Goal: Navigation & Orientation: Go to known website

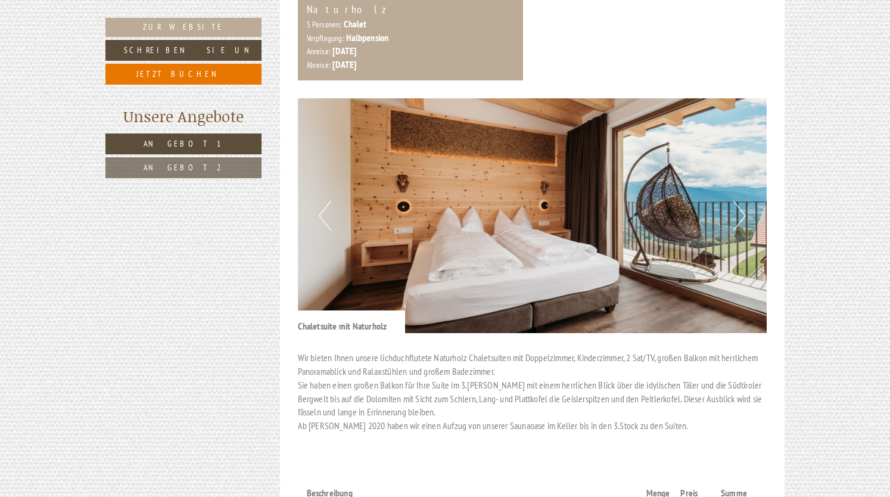
scroll to position [675, 0]
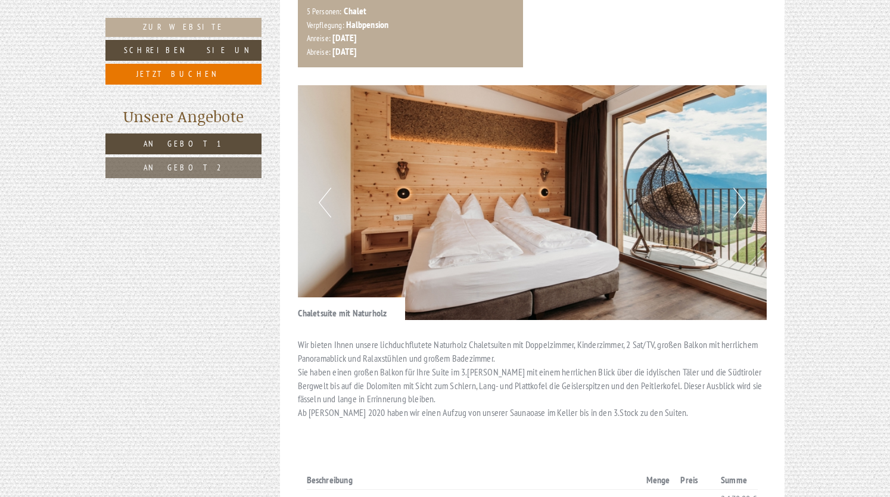
click at [740, 189] on button "Next" at bounding box center [740, 203] width 13 height 30
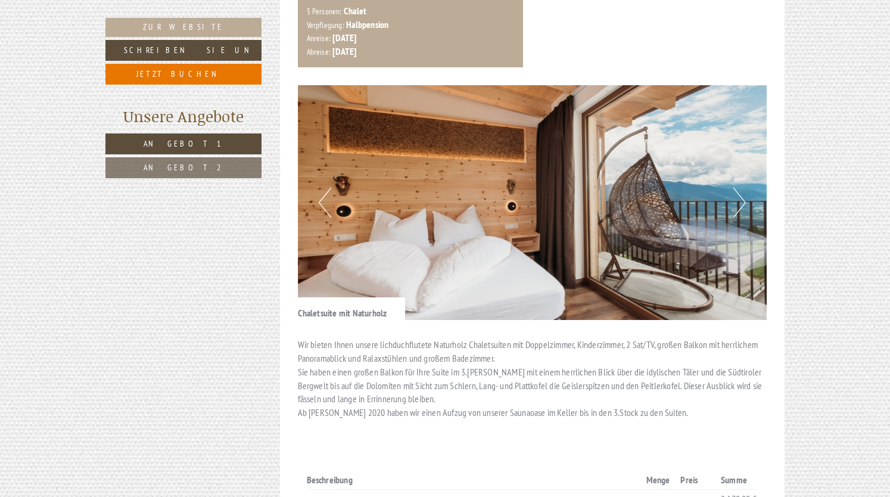
click at [740, 189] on button "Next" at bounding box center [740, 203] width 13 height 30
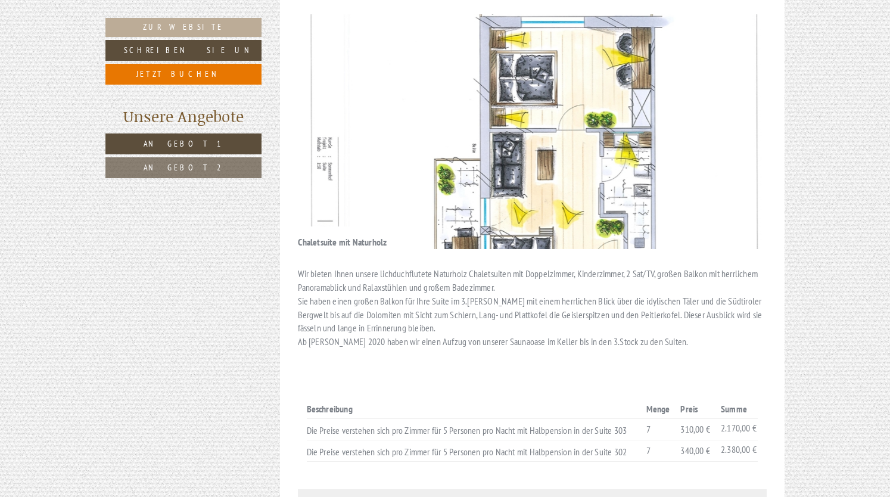
scroll to position [747, 0]
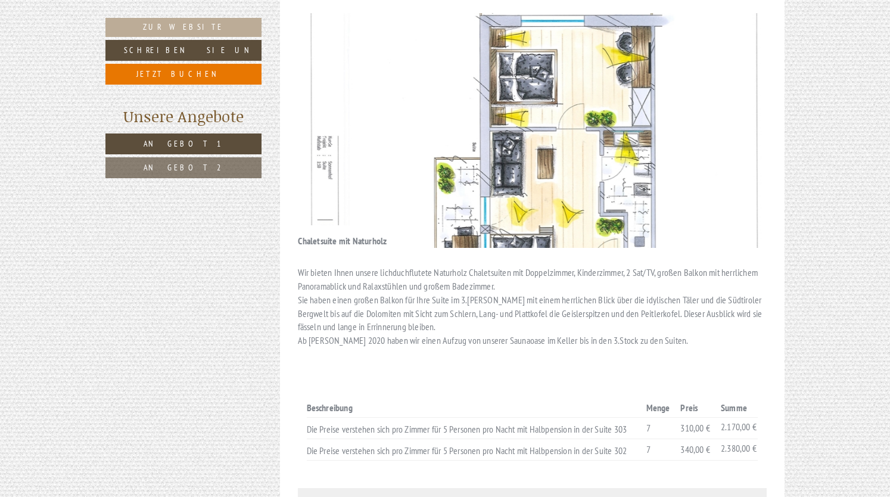
click at [300, 97] on img at bounding box center [533, 130] width 470 height 235
click at [756, 111] on img at bounding box center [533, 130] width 470 height 235
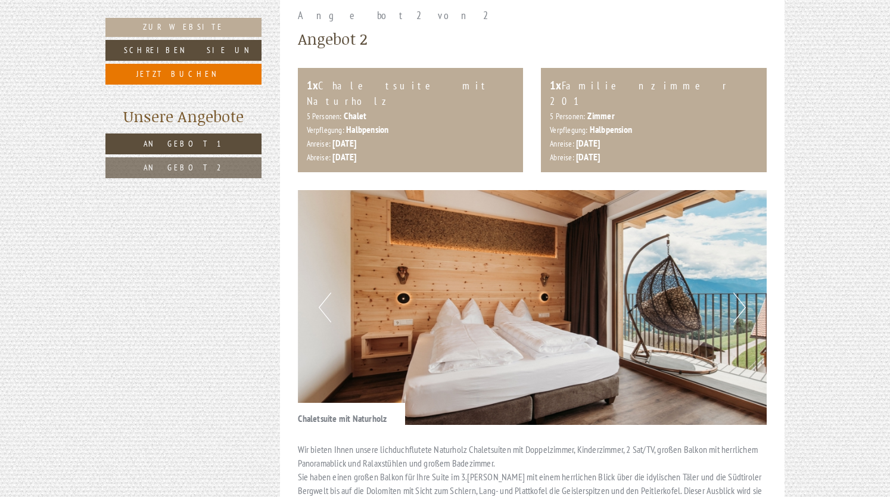
scroll to position [1378, 0]
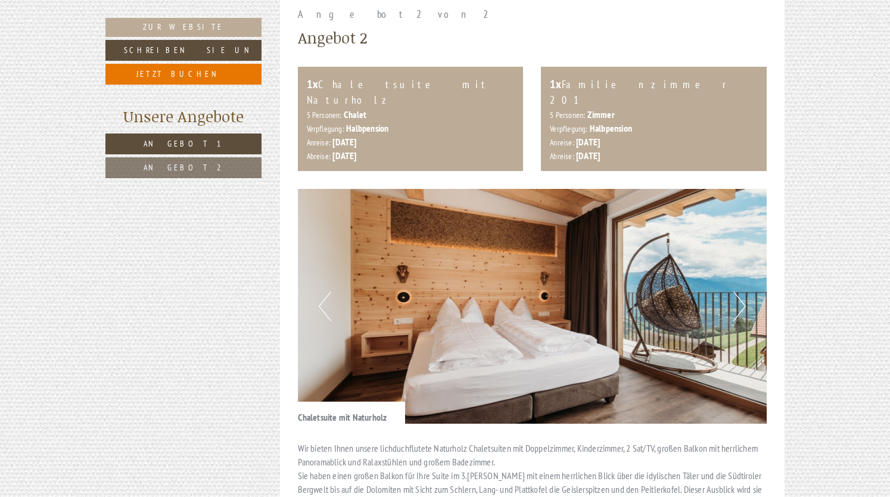
click at [740, 291] on button "Next" at bounding box center [740, 306] width 13 height 30
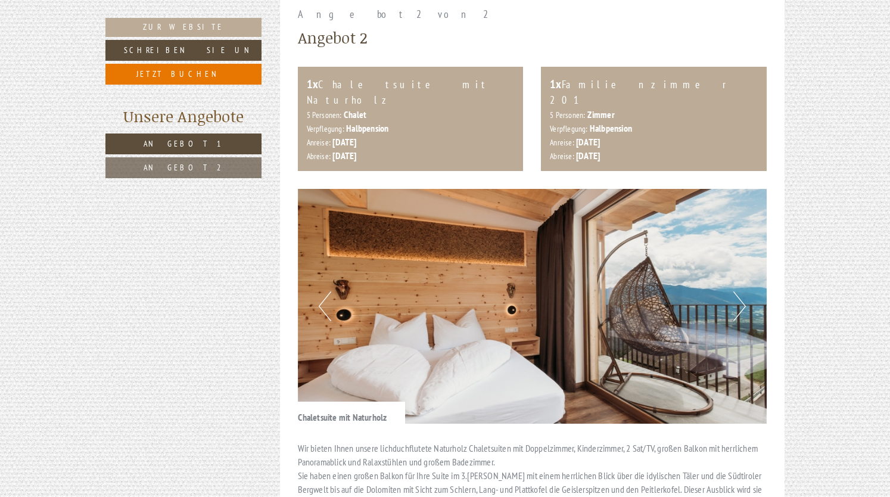
click at [740, 291] on button "Next" at bounding box center [740, 306] width 13 height 30
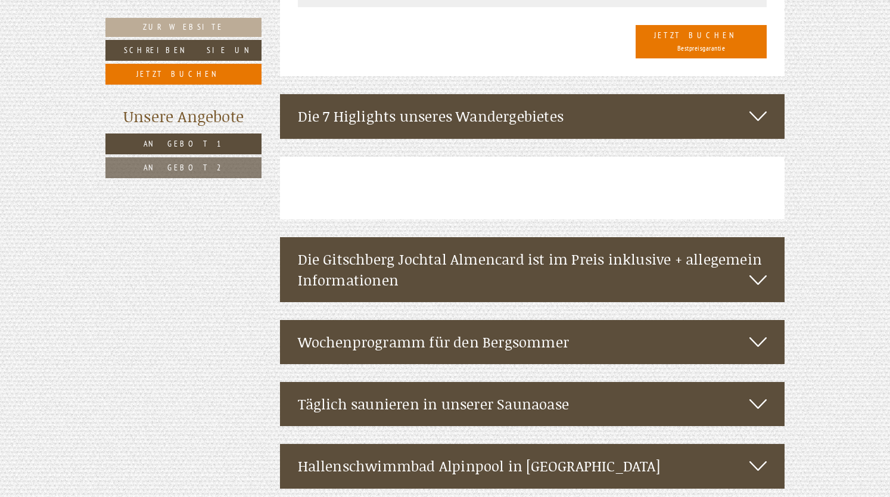
scroll to position [2452, 0]
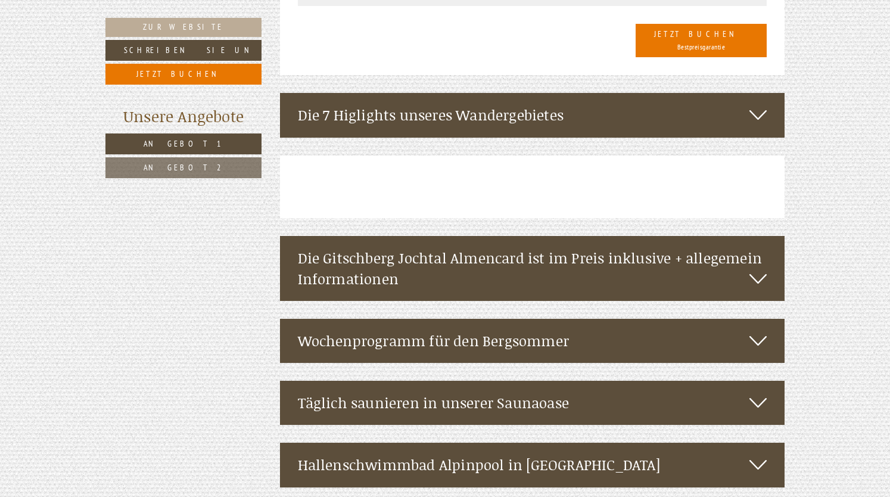
click at [754, 105] on icon at bounding box center [758, 115] width 17 height 20
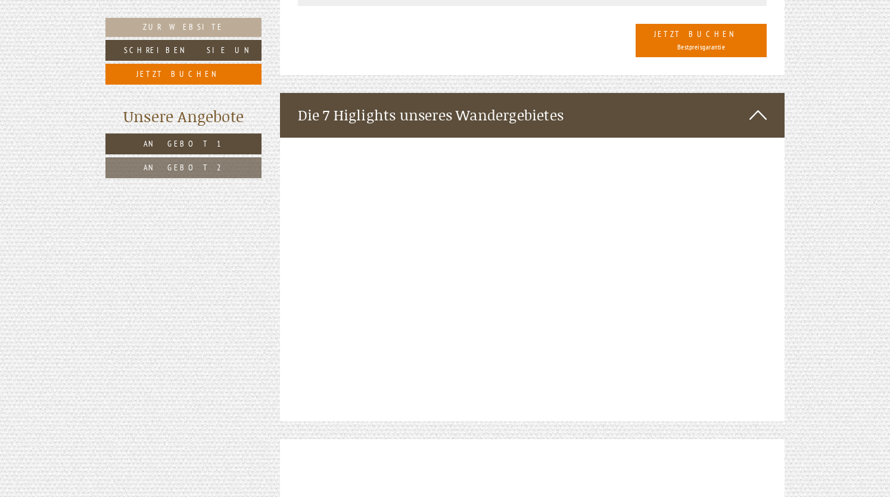
click at [754, 105] on icon at bounding box center [758, 115] width 17 height 20
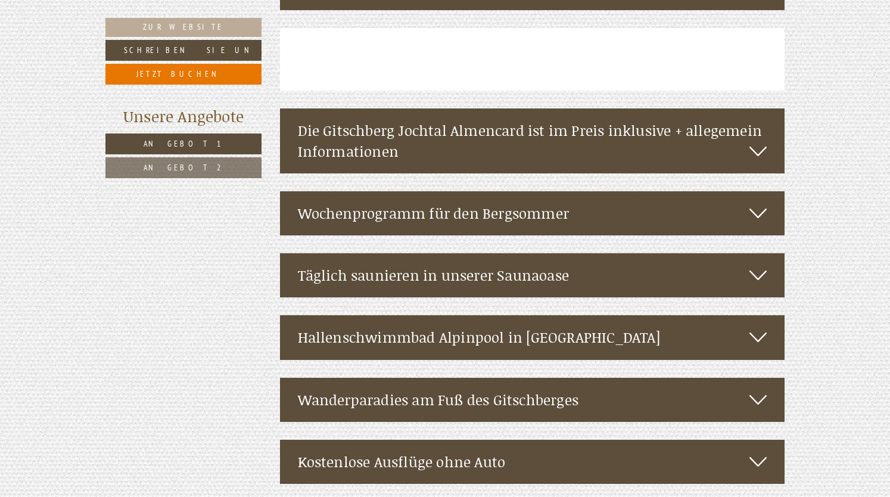
scroll to position [2582, 0]
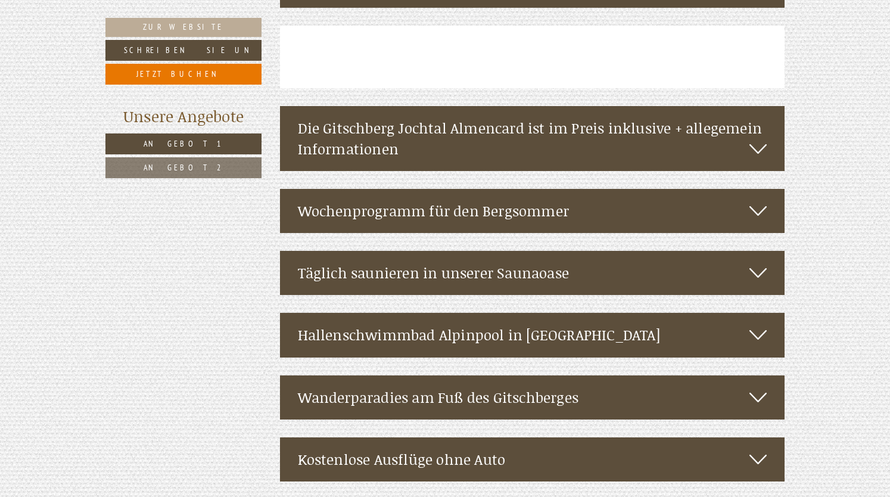
click at [759, 201] on icon at bounding box center [758, 211] width 17 height 20
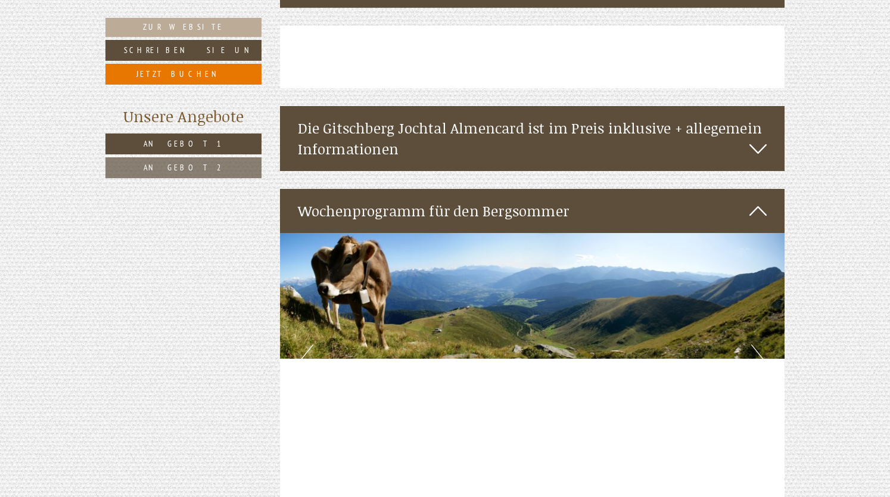
click at [759, 201] on icon at bounding box center [758, 211] width 17 height 20
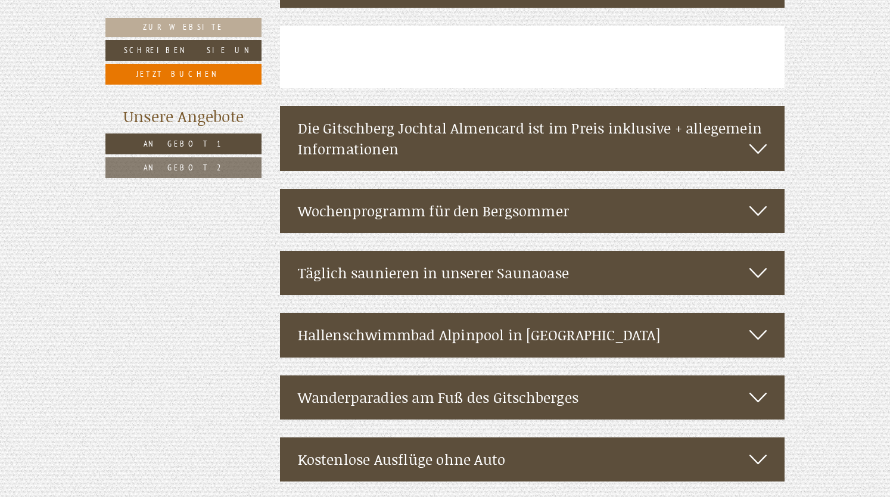
click at [759, 201] on icon at bounding box center [758, 211] width 17 height 20
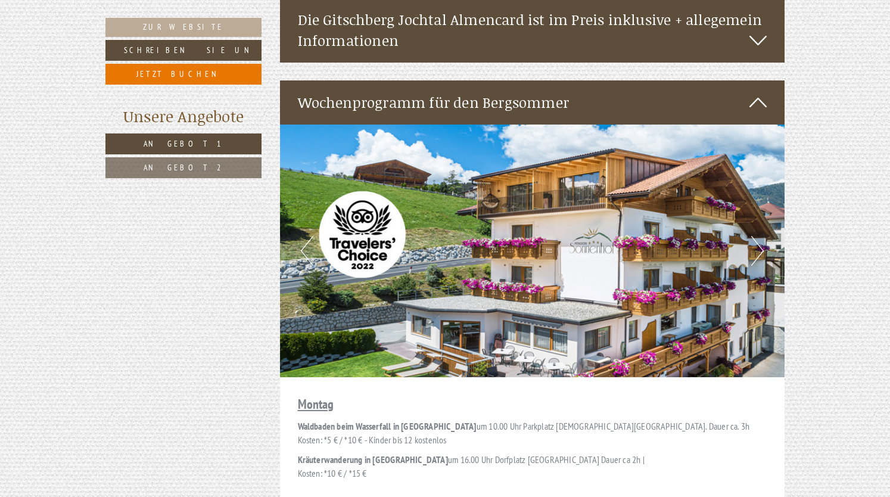
scroll to position [2688, 0]
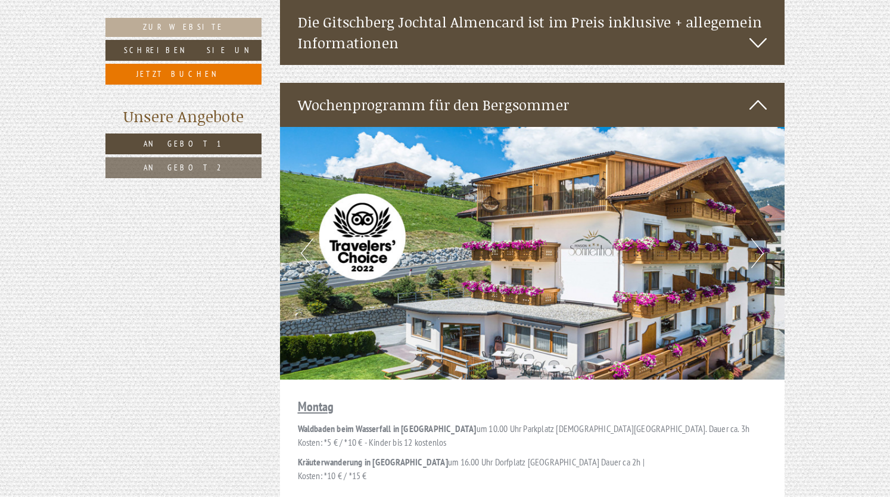
click at [761, 95] on icon at bounding box center [758, 105] width 17 height 20
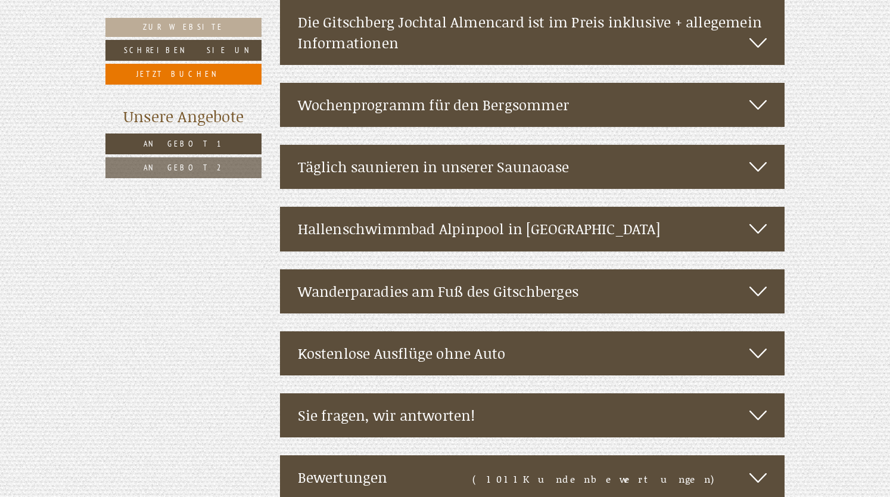
click at [761, 157] on icon at bounding box center [758, 167] width 17 height 20
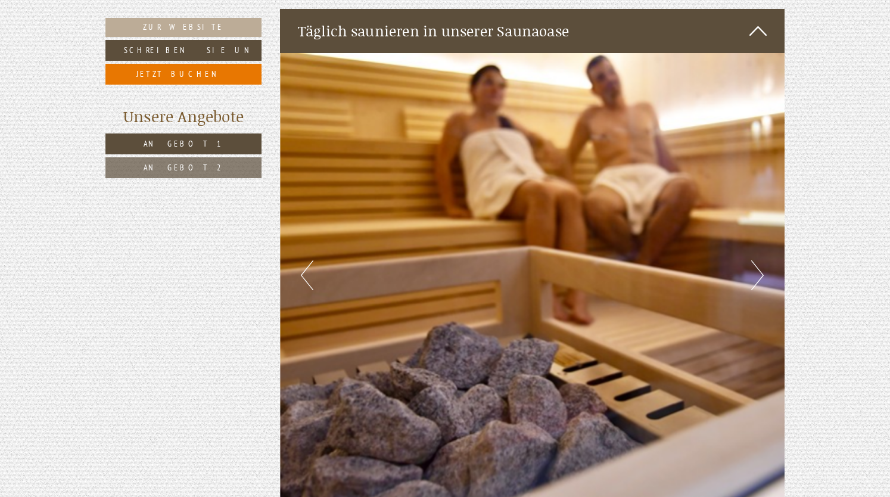
scroll to position [2824, 0]
click at [759, 260] on button "Next" at bounding box center [758, 275] width 13 height 30
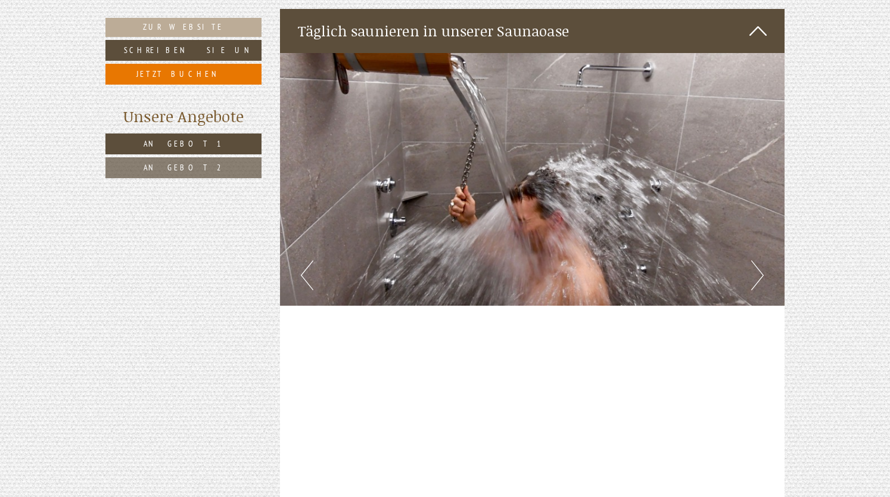
click at [759, 260] on button "Next" at bounding box center [758, 275] width 13 height 30
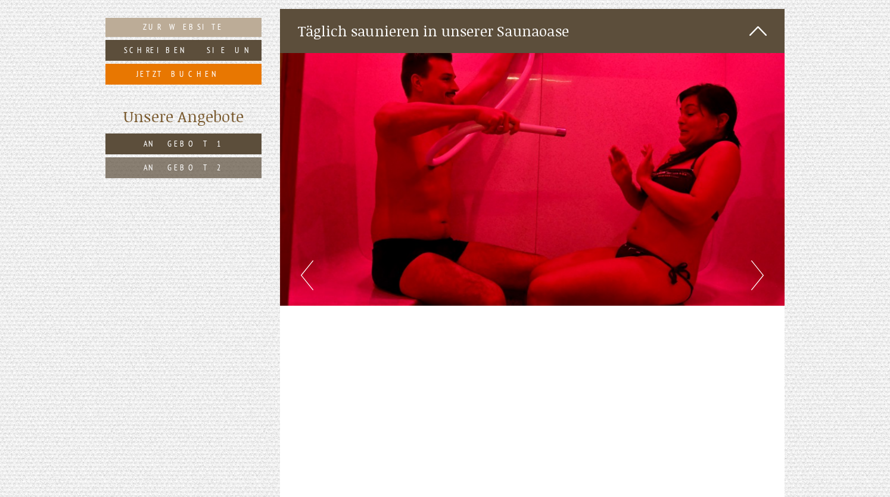
drag, startPoint x: 759, startPoint y: 238, endPoint x: 761, endPoint y: 225, distance: 13.2
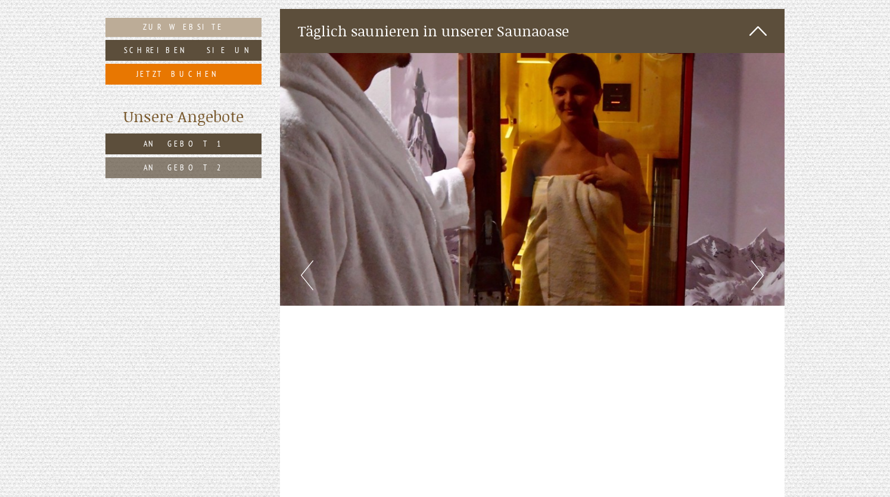
drag, startPoint x: 761, startPoint y: 225, endPoint x: 700, endPoint y: 169, distance: 82.2
click at [700, 169] on img at bounding box center [532, 179] width 505 height 253
click at [756, 260] on button "Next" at bounding box center [758, 275] width 13 height 30
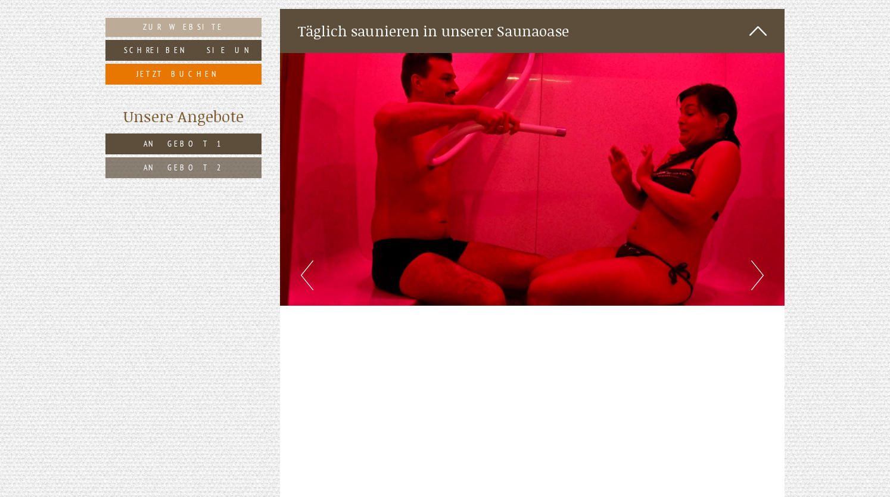
click at [756, 260] on button "Next" at bounding box center [758, 275] width 13 height 30
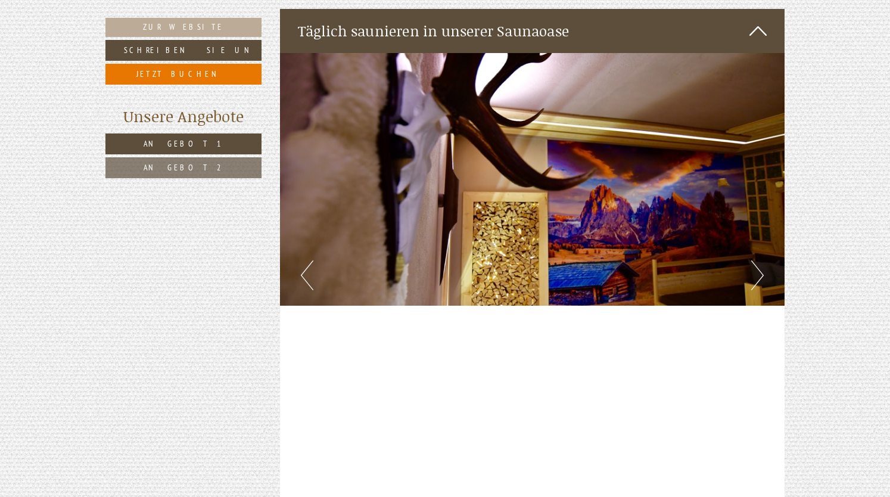
click at [756, 260] on button "Next" at bounding box center [758, 275] width 13 height 30
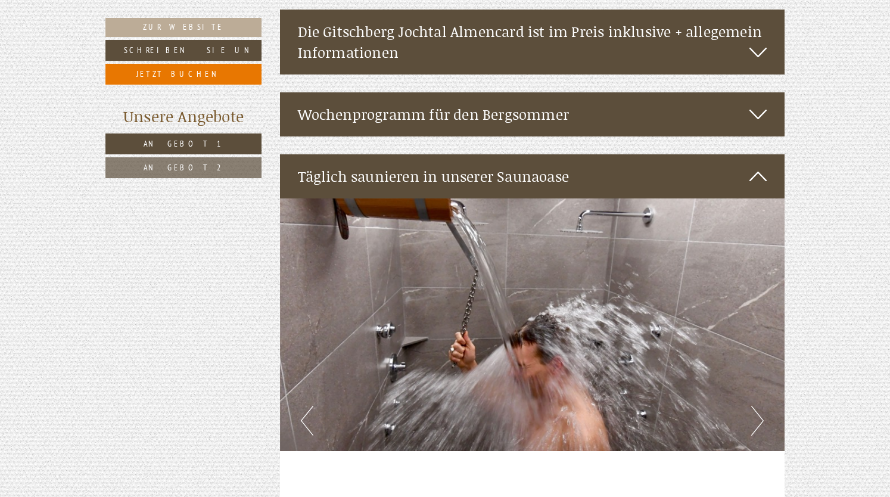
scroll to position [2679, 0]
click at [759, 166] on icon at bounding box center [758, 176] width 17 height 20
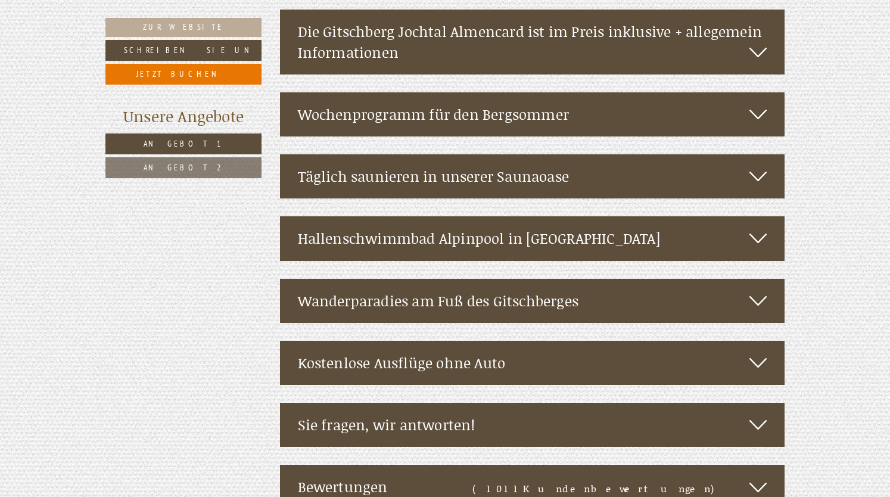
click at [765, 228] on icon at bounding box center [758, 238] width 17 height 20
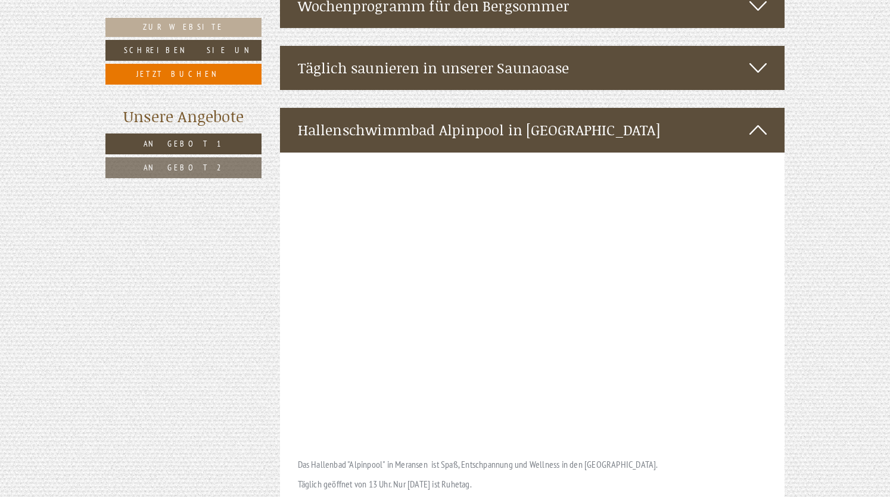
scroll to position [2784, 0]
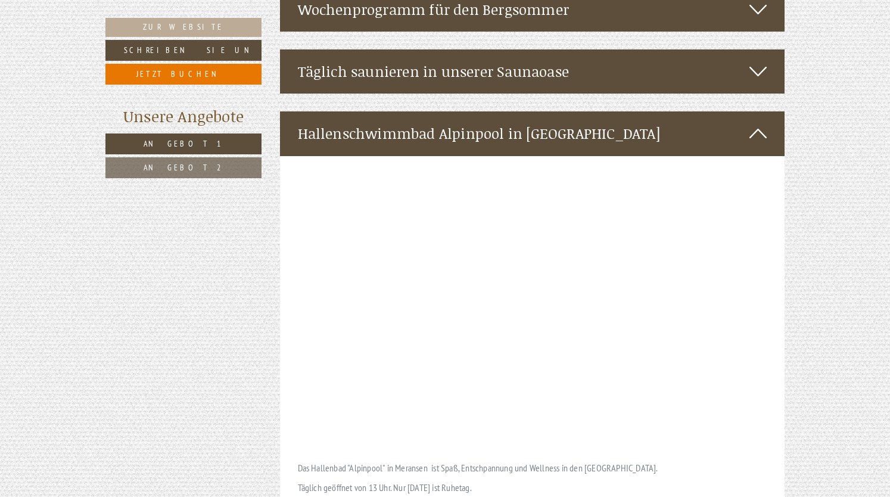
click at [758, 123] on icon at bounding box center [758, 133] width 17 height 20
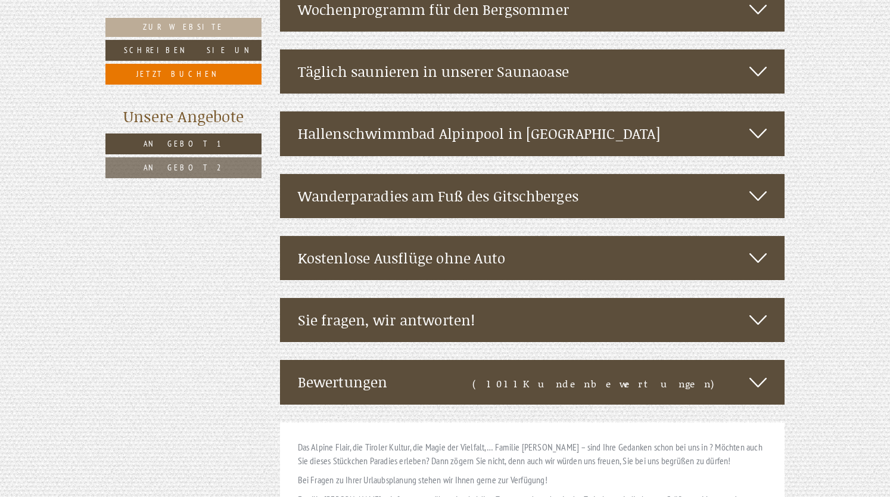
click at [753, 248] on icon at bounding box center [758, 258] width 17 height 20
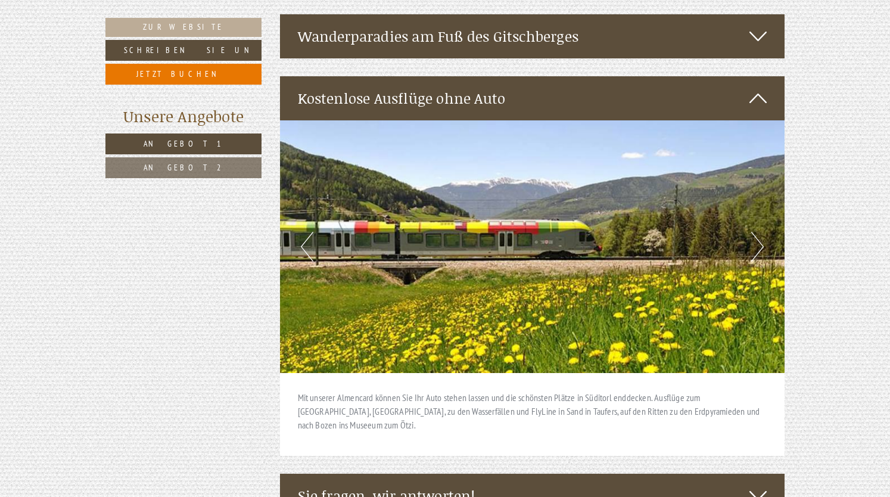
scroll to position [2944, 0]
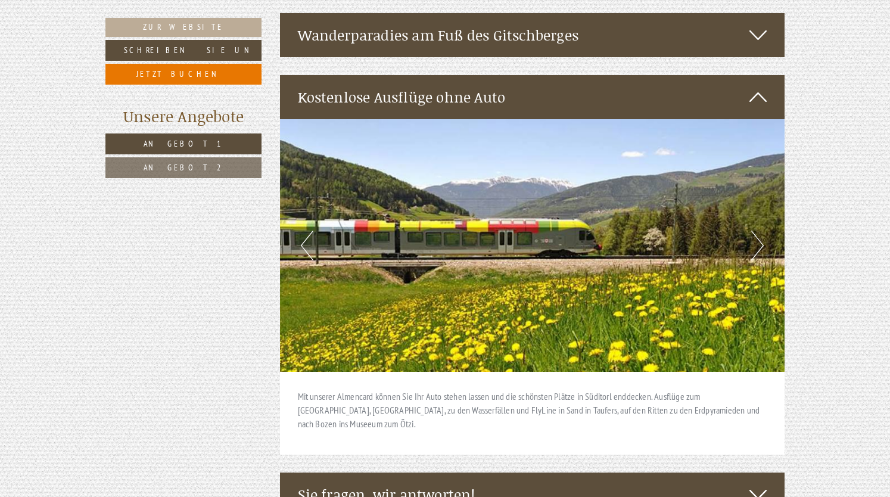
click at [752, 231] on button "Next" at bounding box center [758, 246] width 13 height 30
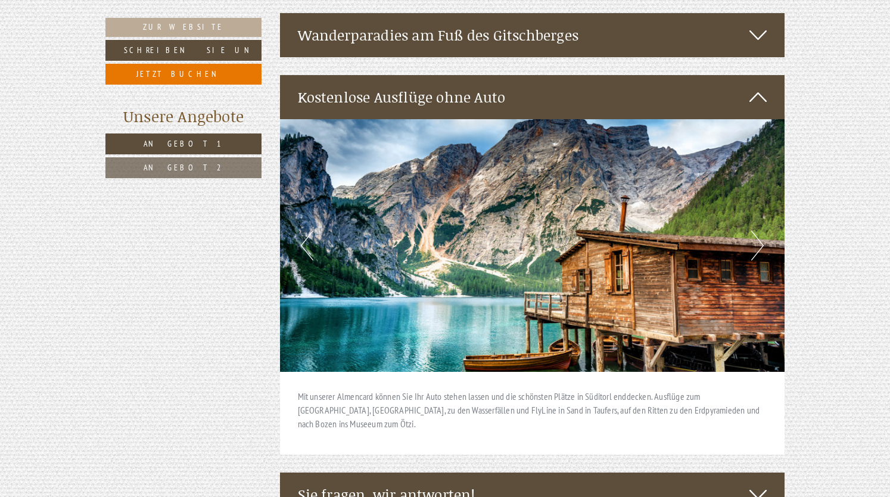
click at [752, 231] on button "Next" at bounding box center [758, 246] width 13 height 30
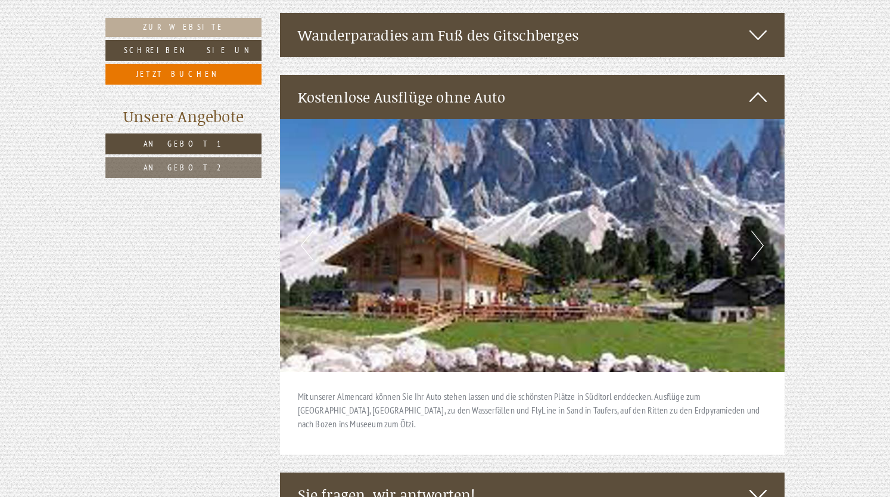
click at [761, 87] on icon at bounding box center [758, 97] width 17 height 20
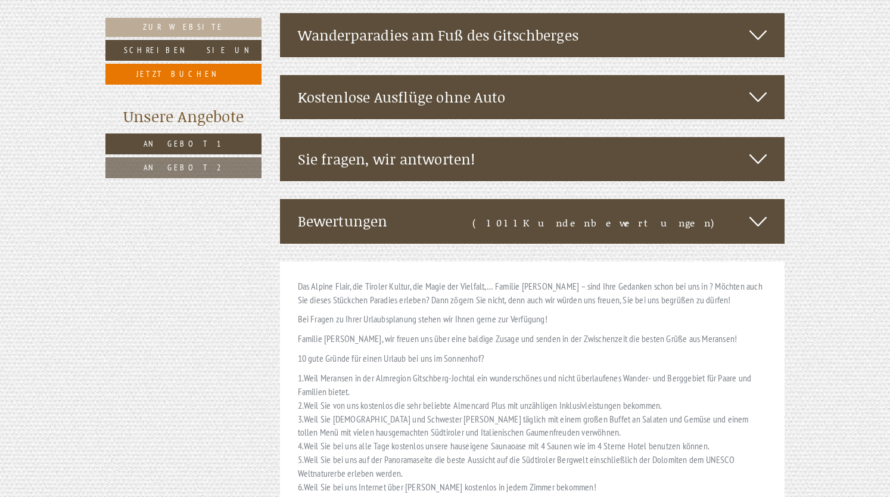
click at [768, 199] on div "Bewertungen (1011 Kundenbewertungen )" at bounding box center [532, 221] width 505 height 44
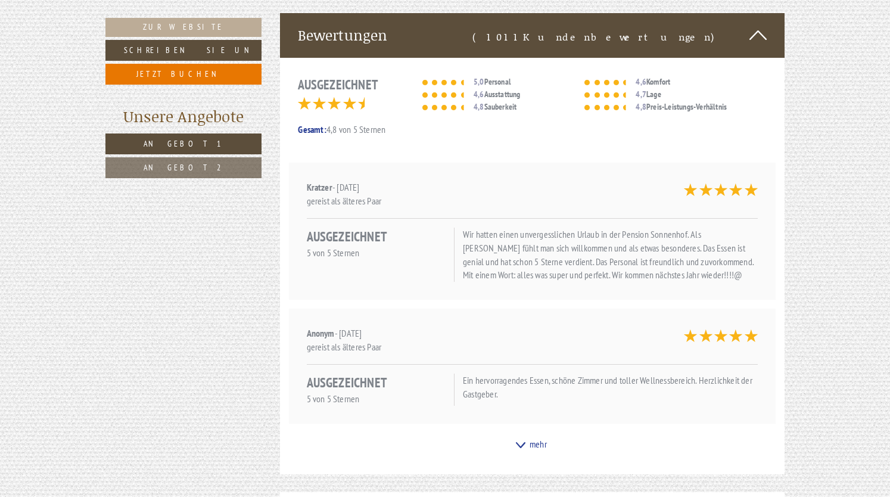
scroll to position [3133, 0]
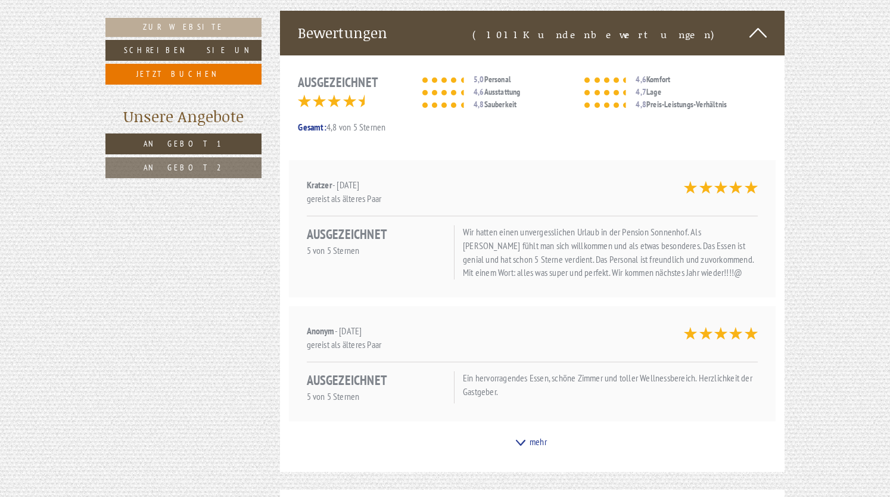
click at [758, 23] on icon at bounding box center [758, 33] width 17 height 20
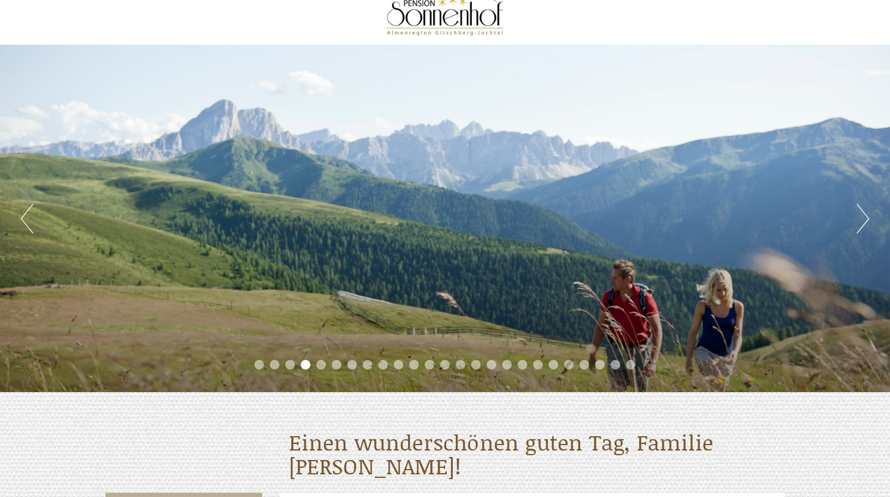
scroll to position [45, 0]
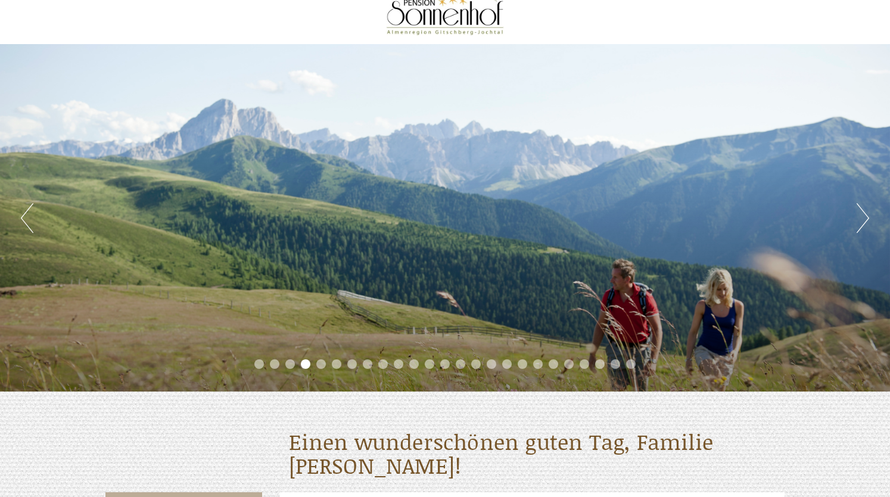
click at [861, 219] on button "Next" at bounding box center [863, 218] width 13 height 30
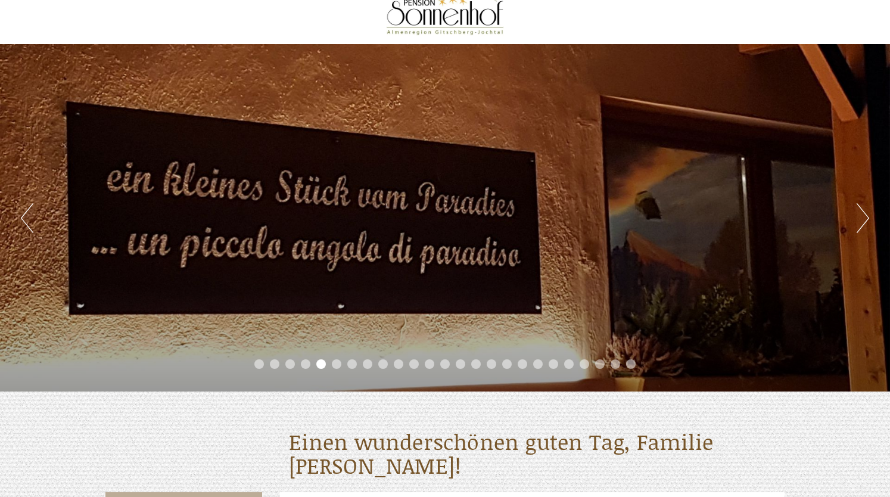
click at [861, 219] on button "Next" at bounding box center [863, 218] width 13 height 30
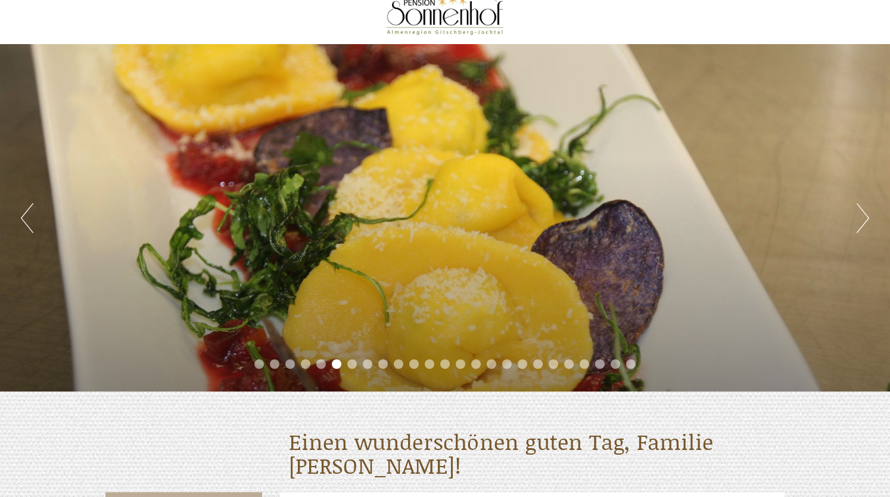
click at [861, 219] on button "Next" at bounding box center [863, 218] width 13 height 30
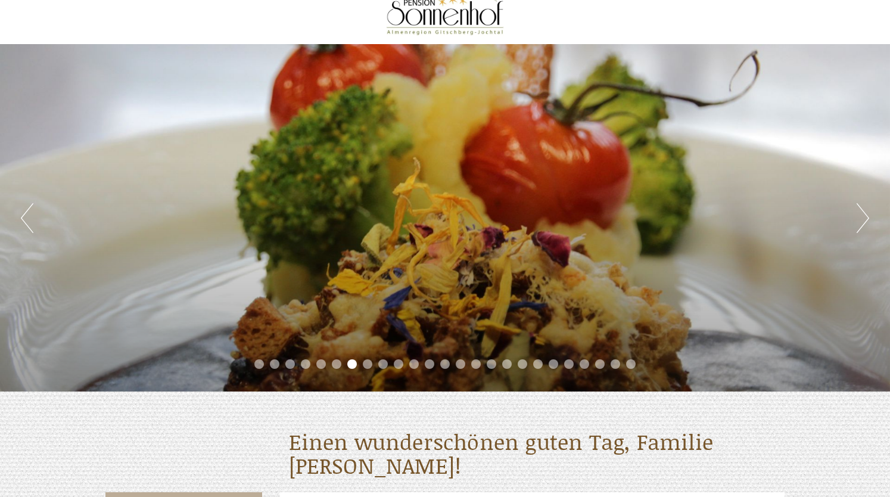
click at [861, 219] on button "Next" at bounding box center [863, 218] width 13 height 30
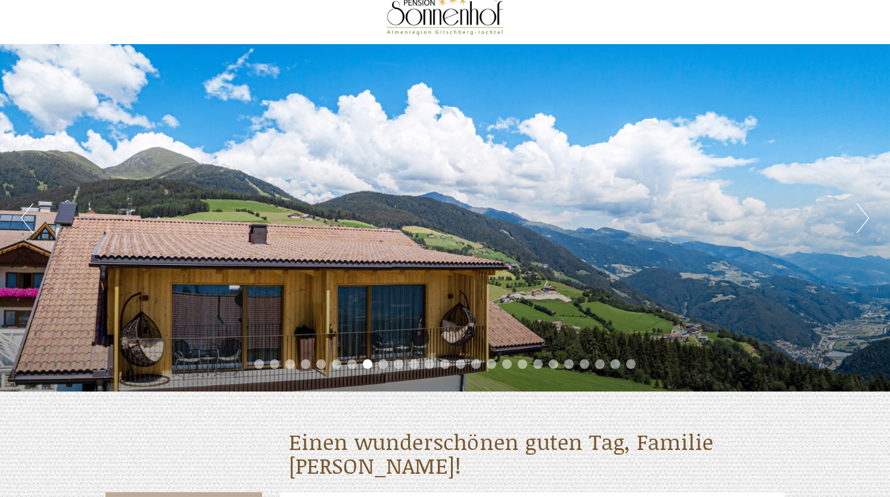
click at [861, 219] on button "Next" at bounding box center [863, 218] width 13 height 30
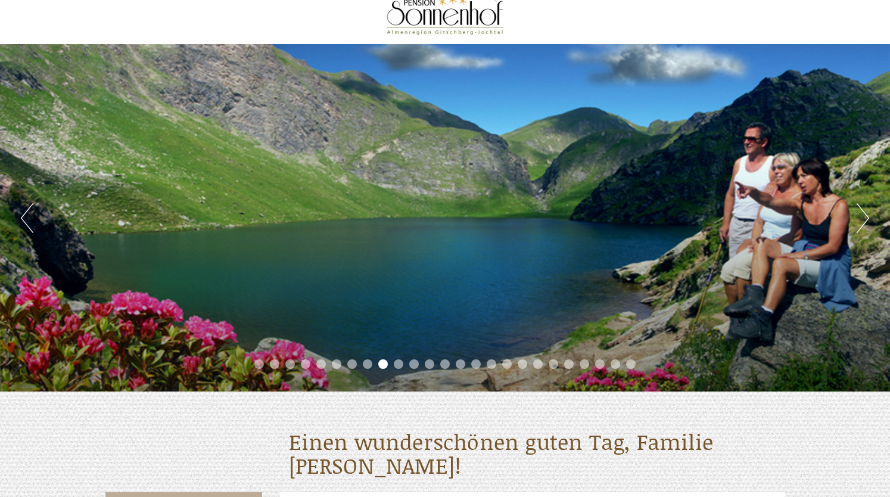
click at [861, 219] on button "Next" at bounding box center [863, 218] width 13 height 30
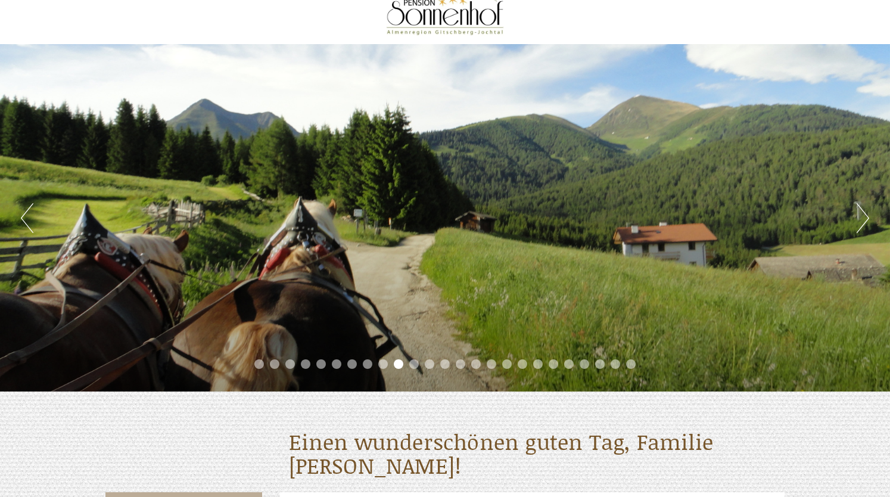
click at [861, 219] on button "Next" at bounding box center [863, 218] width 13 height 30
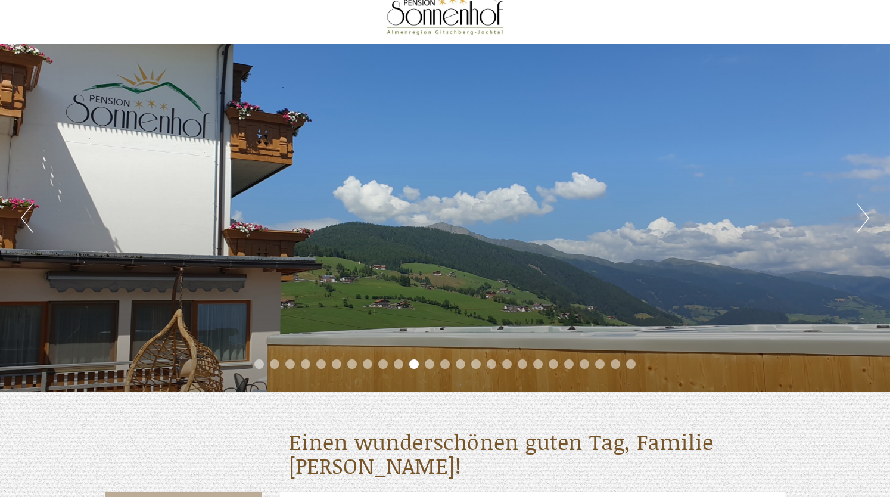
click at [861, 219] on button "Next" at bounding box center [863, 218] width 13 height 30
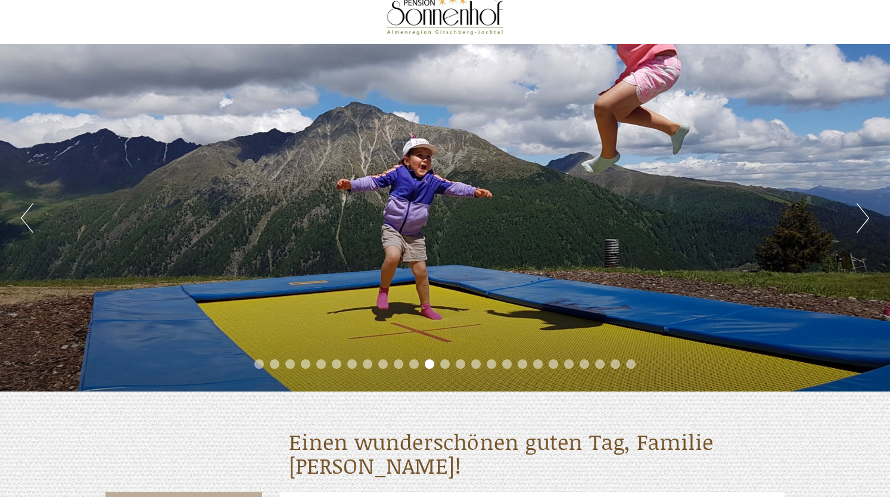
click at [861, 219] on button "Next" at bounding box center [863, 218] width 13 height 30
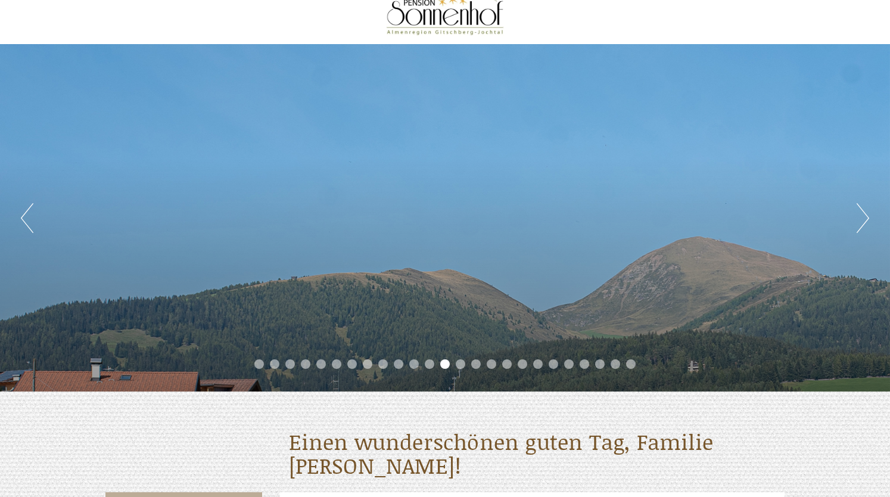
click at [861, 219] on button "Next" at bounding box center [863, 218] width 13 height 30
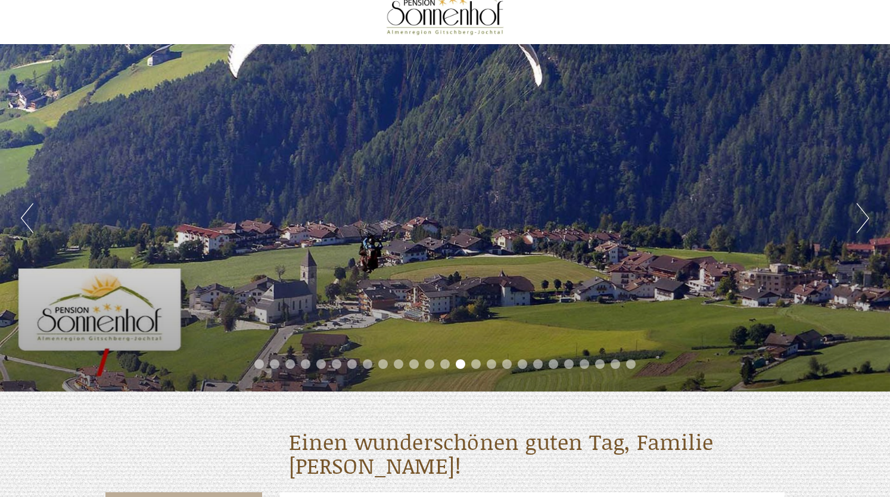
click at [861, 219] on button "Next" at bounding box center [863, 218] width 13 height 30
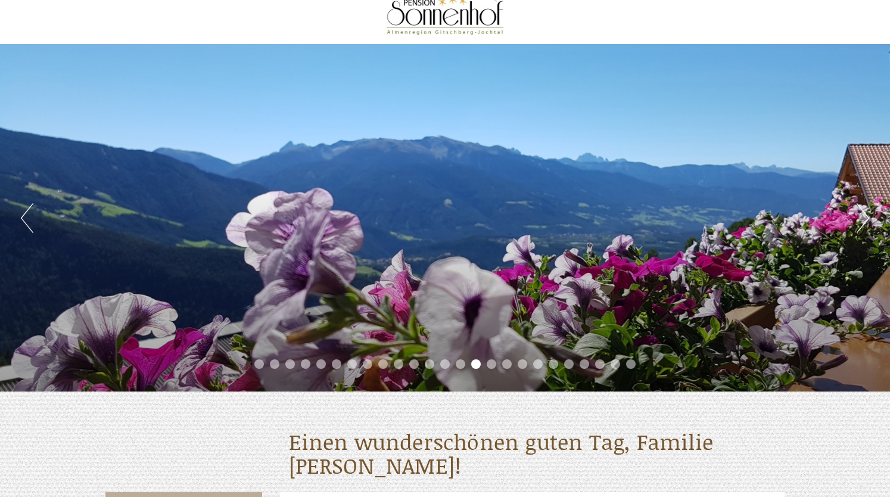
click at [861, 219] on button "Next" at bounding box center [863, 218] width 13 height 30
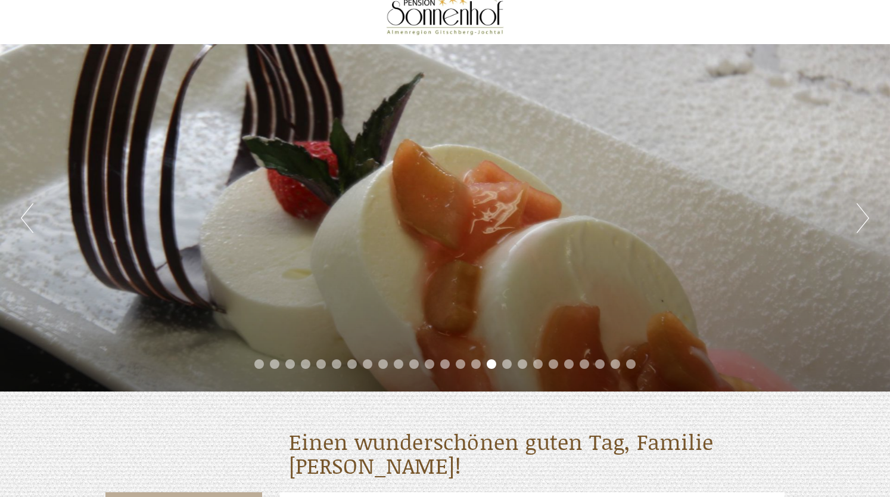
click at [861, 219] on button "Next" at bounding box center [863, 218] width 13 height 30
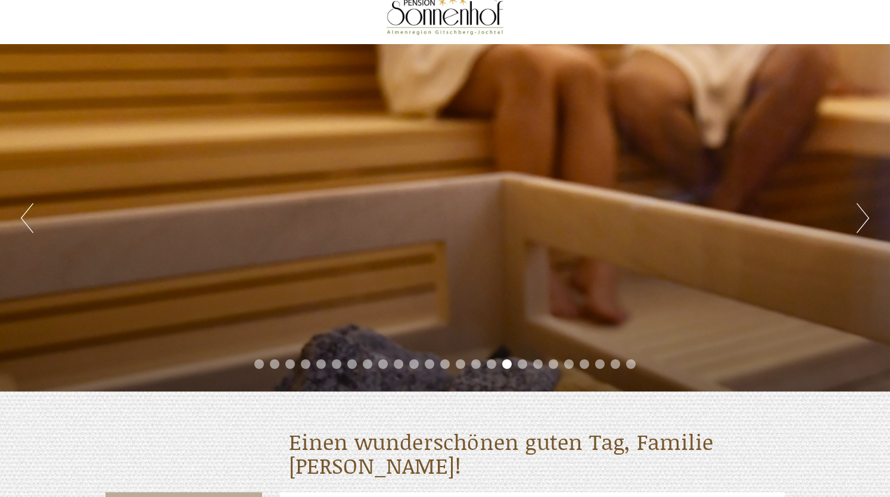
click at [861, 219] on button "Next" at bounding box center [863, 218] width 13 height 30
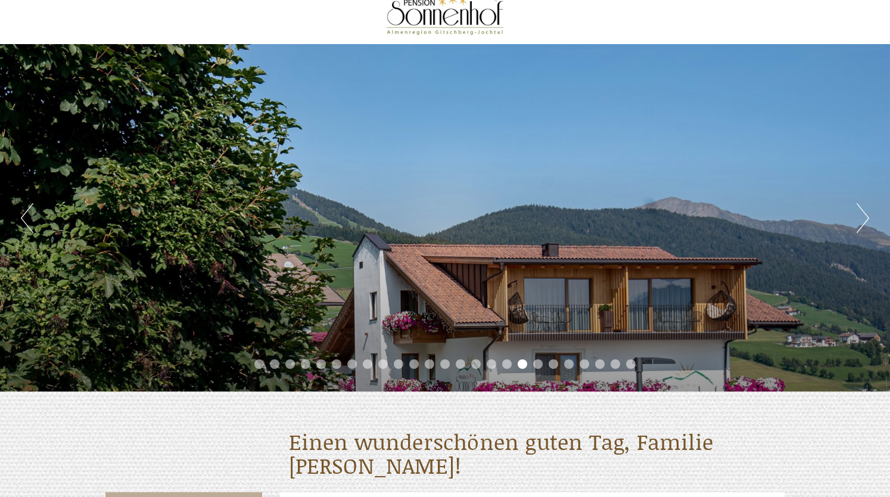
click at [861, 219] on button "Next" at bounding box center [863, 218] width 13 height 30
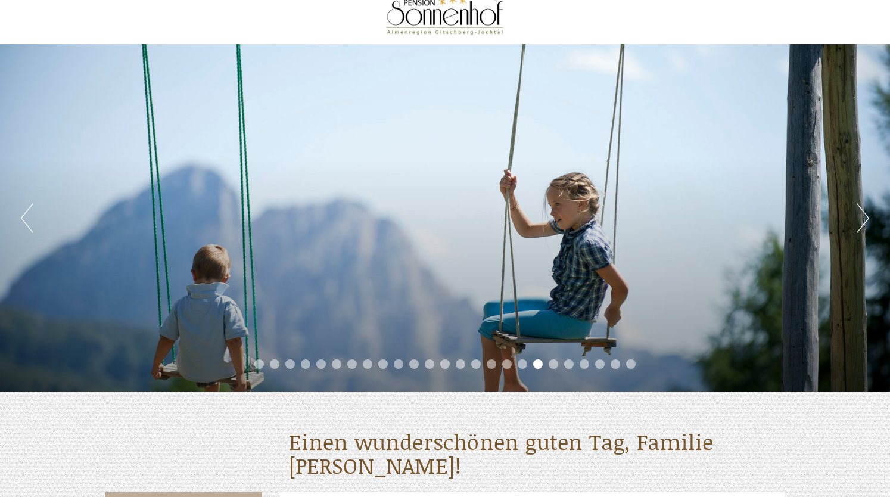
click at [861, 219] on button "Next" at bounding box center [863, 218] width 13 height 30
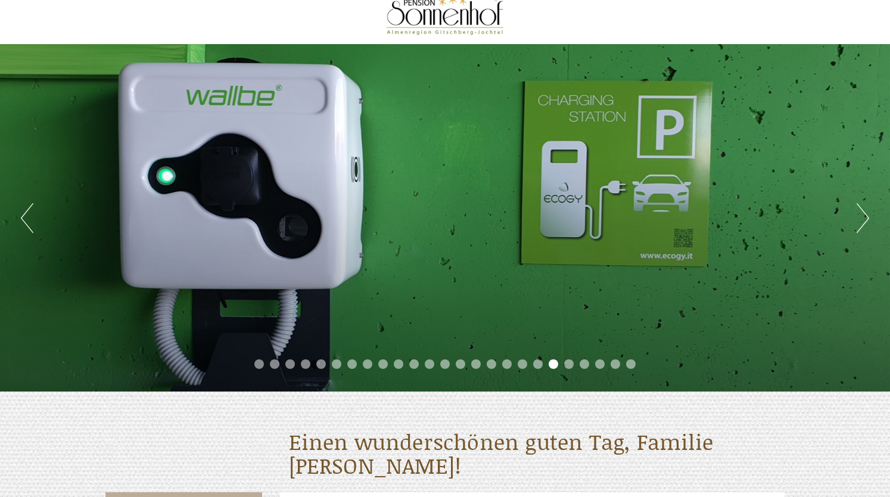
click at [861, 219] on button "Next" at bounding box center [863, 218] width 13 height 30
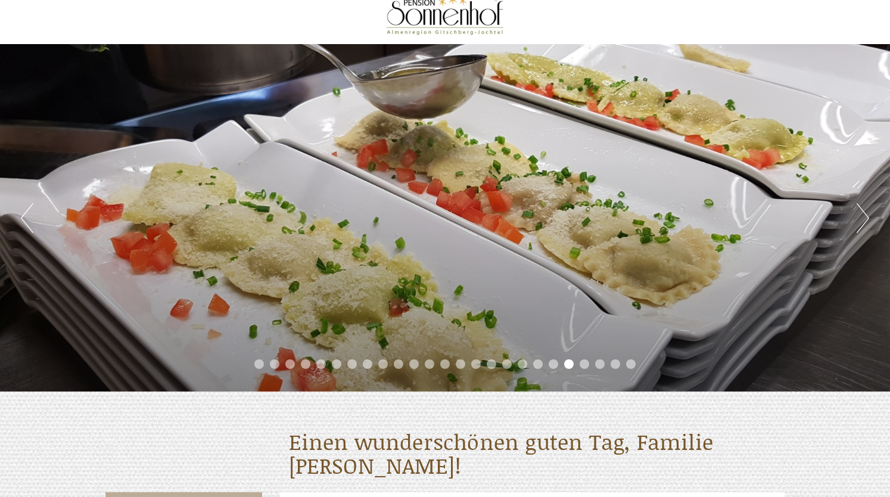
click at [861, 219] on button "Next" at bounding box center [863, 218] width 13 height 30
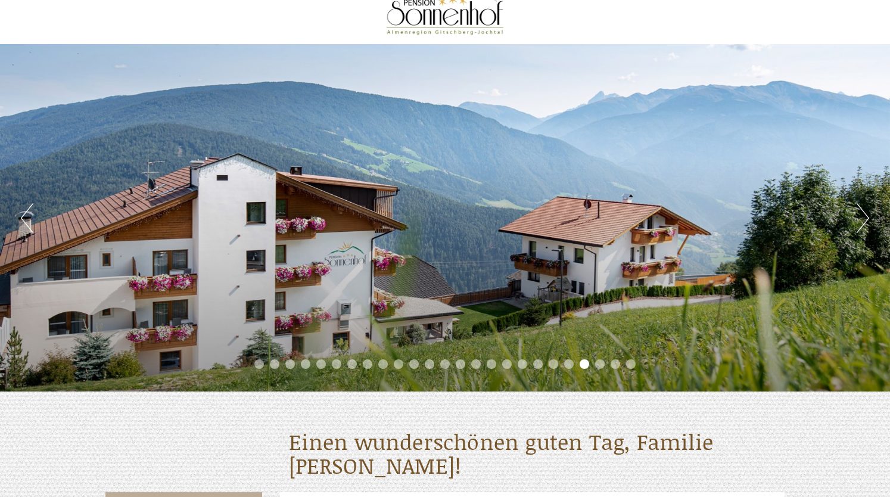
click at [861, 219] on button "Next" at bounding box center [863, 218] width 13 height 30
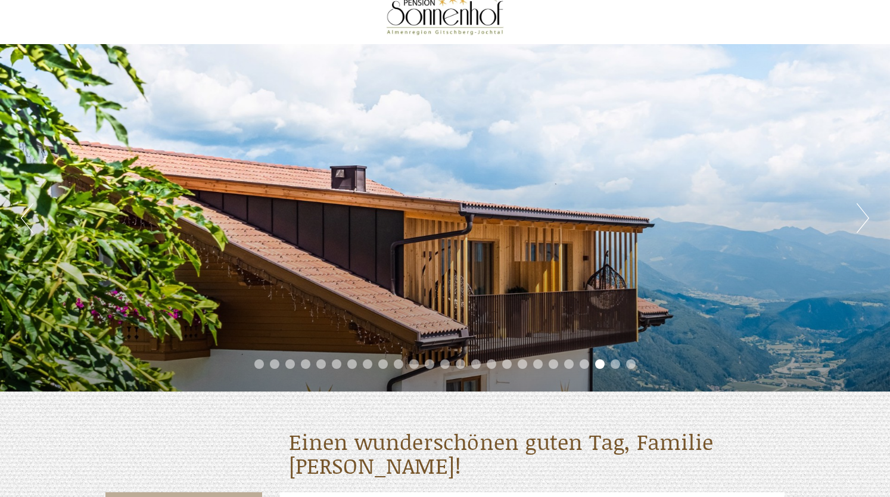
click at [861, 219] on button "Next" at bounding box center [863, 218] width 13 height 30
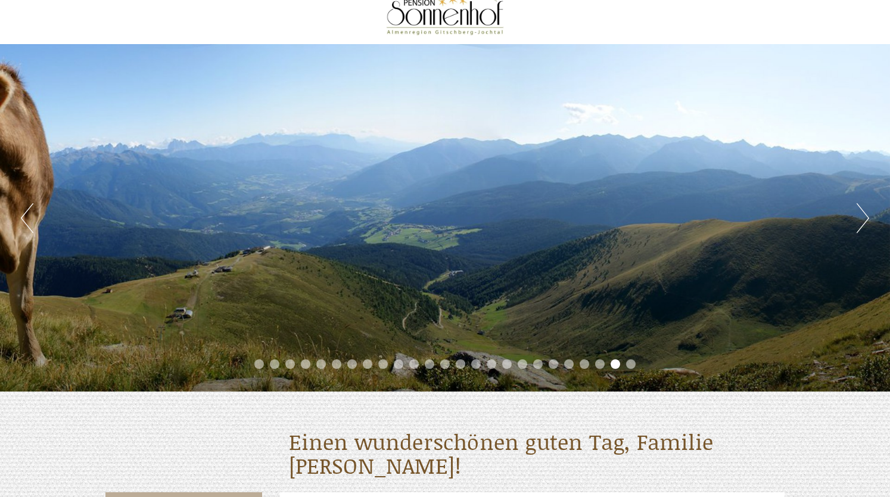
click at [861, 219] on button "Next" at bounding box center [863, 218] width 13 height 30
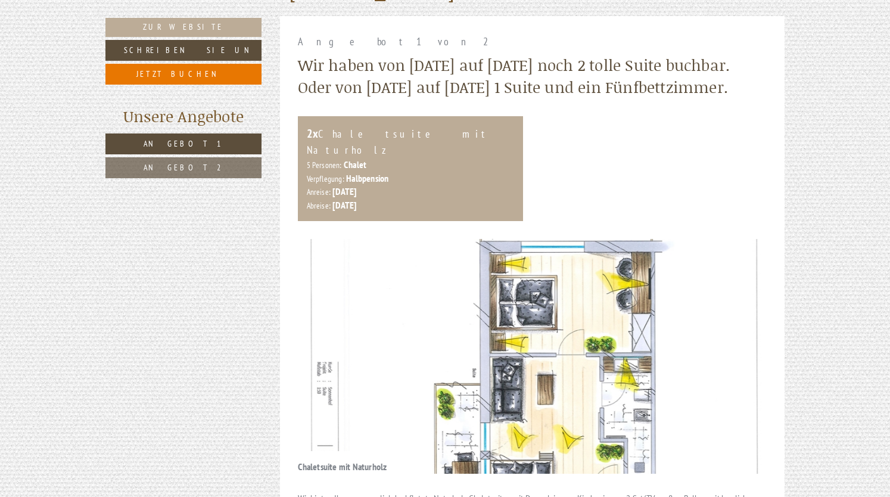
scroll to position [522, 0]
click at [204, 25] on link "Zur Website" at bounding box center [184, 27] width 156 height 19
